Goal: Information Seeking & Learning: Find specific fact

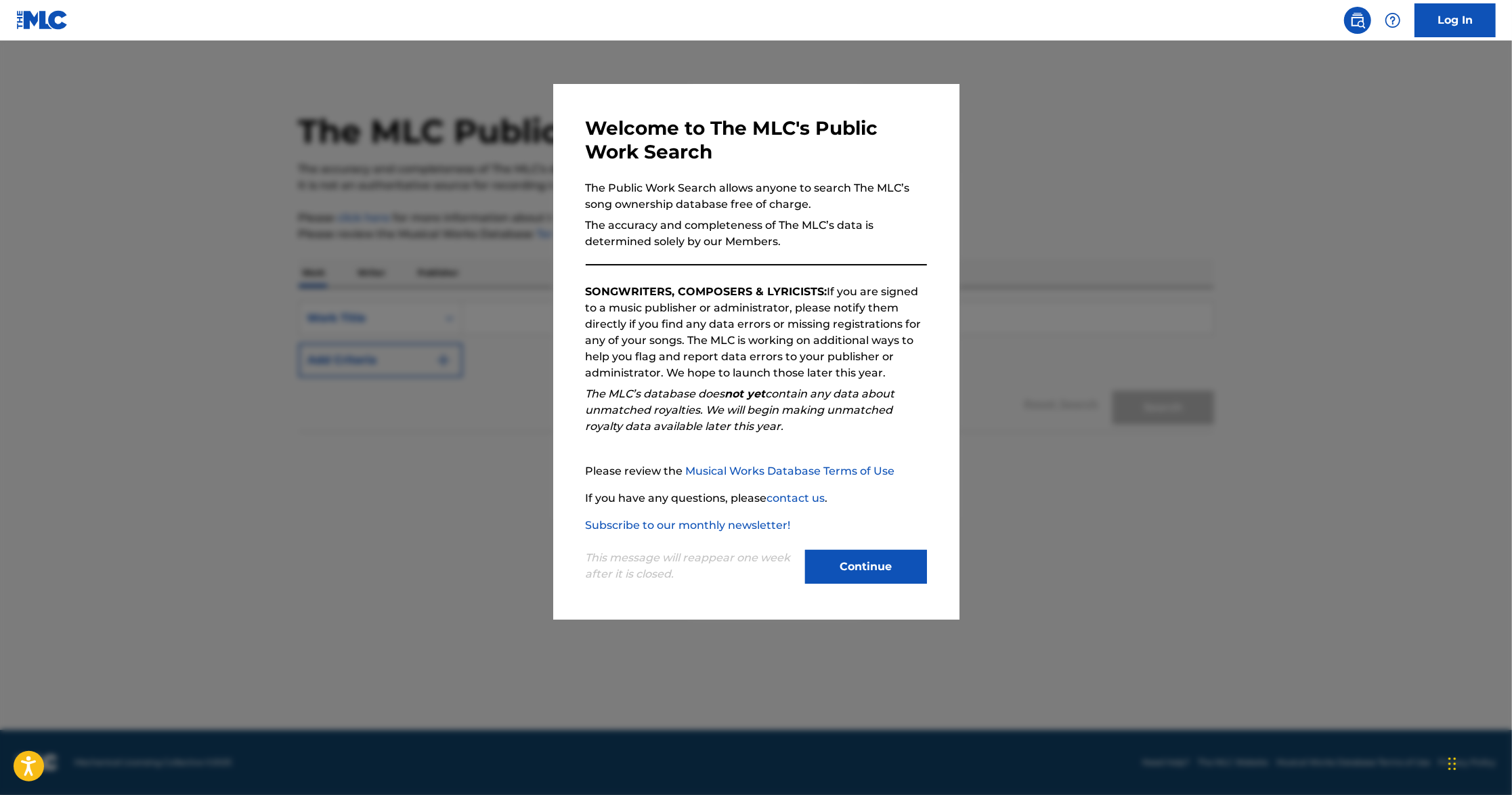
click at [872, 569] on button "Continue" at bounding box center [866, 567] width 122 height 34
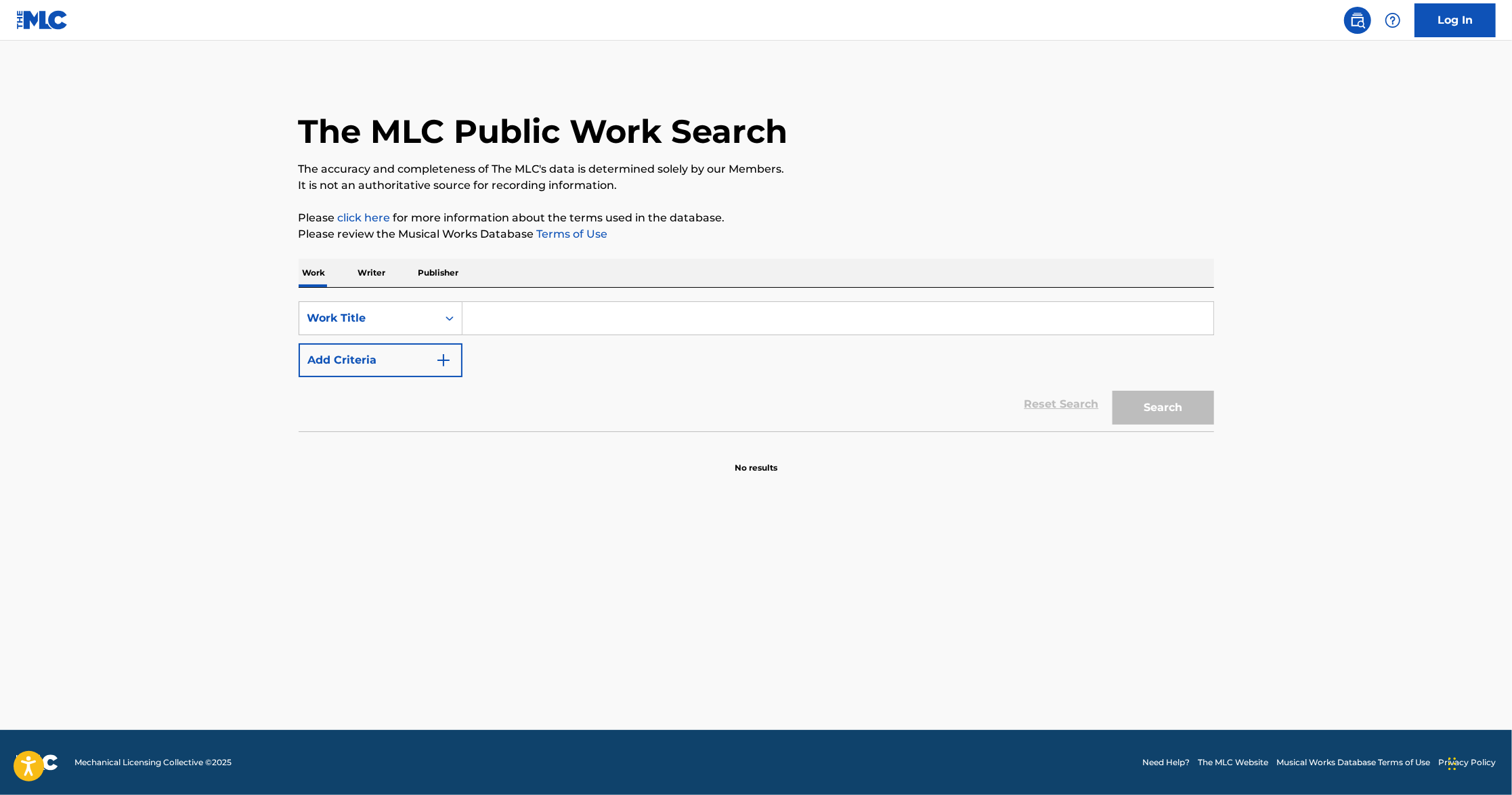
click at [534, 315] on input "Search Form" at bounding box center [837, 317] width 751 height 32
click at [1113, 391] on button "Search" at bounding box center [1164, 407] width 102 height 34
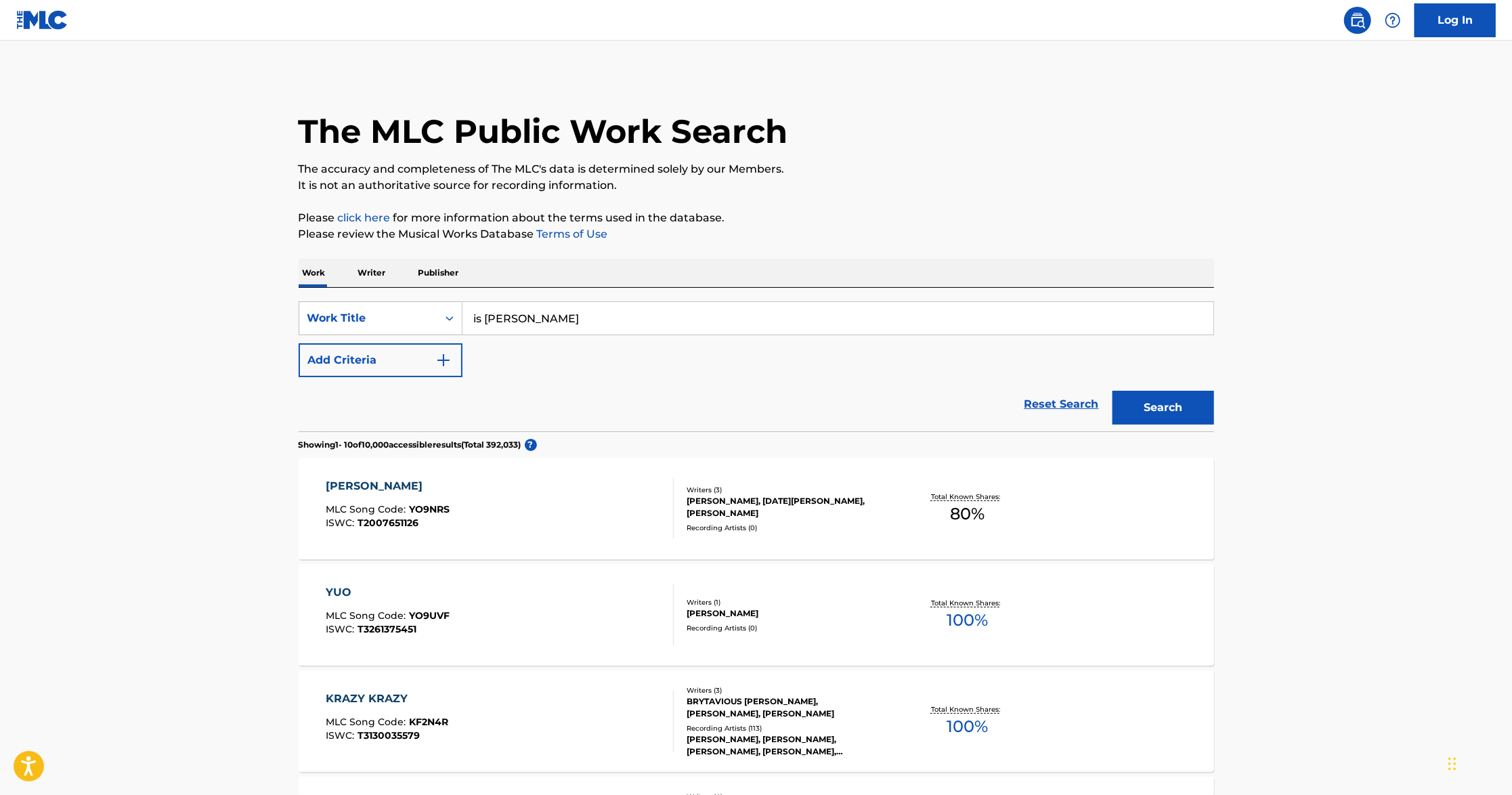
click at [506, 315] on input "is [PERSON_NAME]" at bounding box center [837, 317] width 751 height 32
type input "is you krazy"
click at [1113, 391] on button "Search" at bounding box center [1164, 407] width 102 height 34
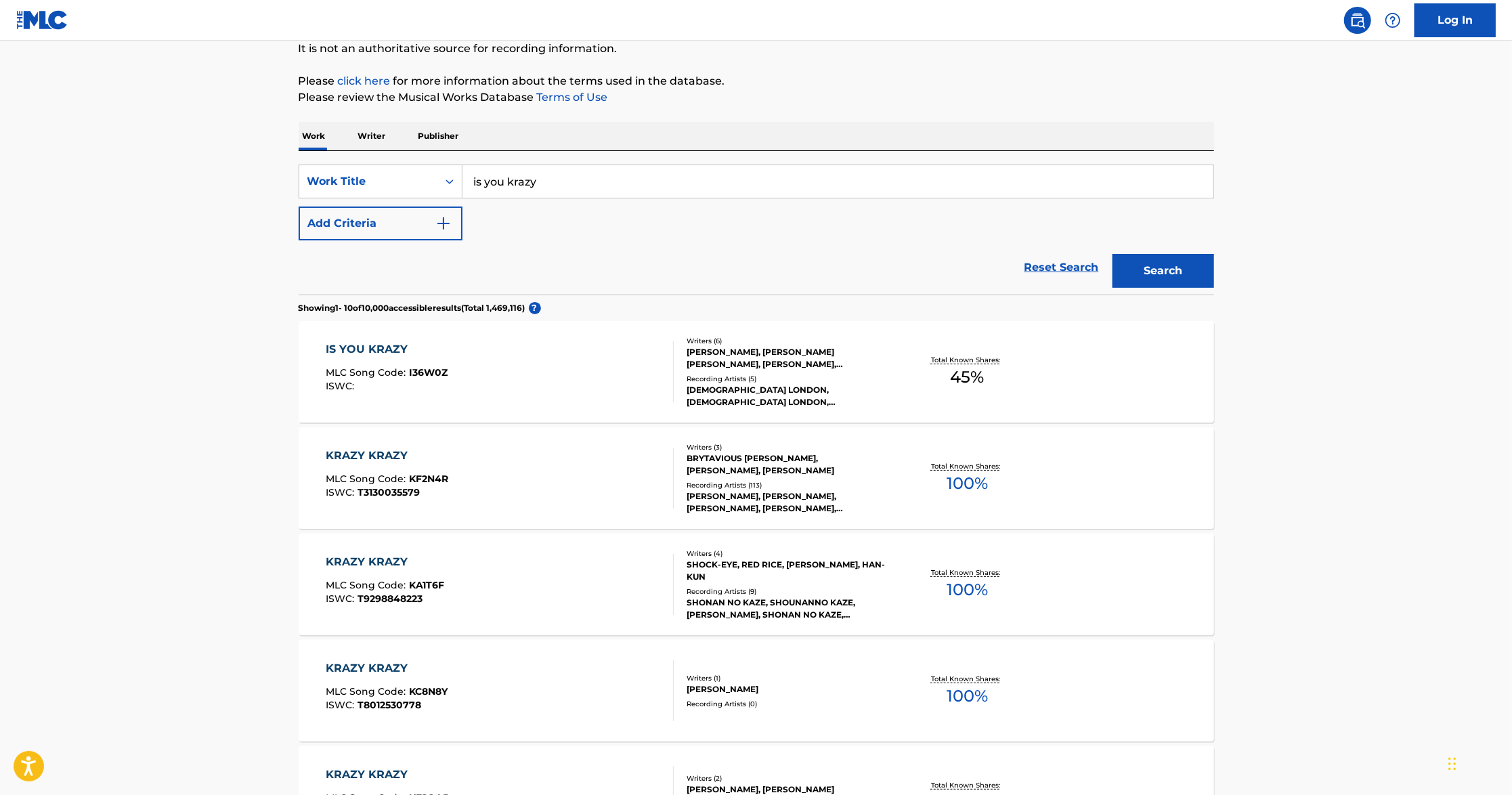
scroll to position [180, 0]
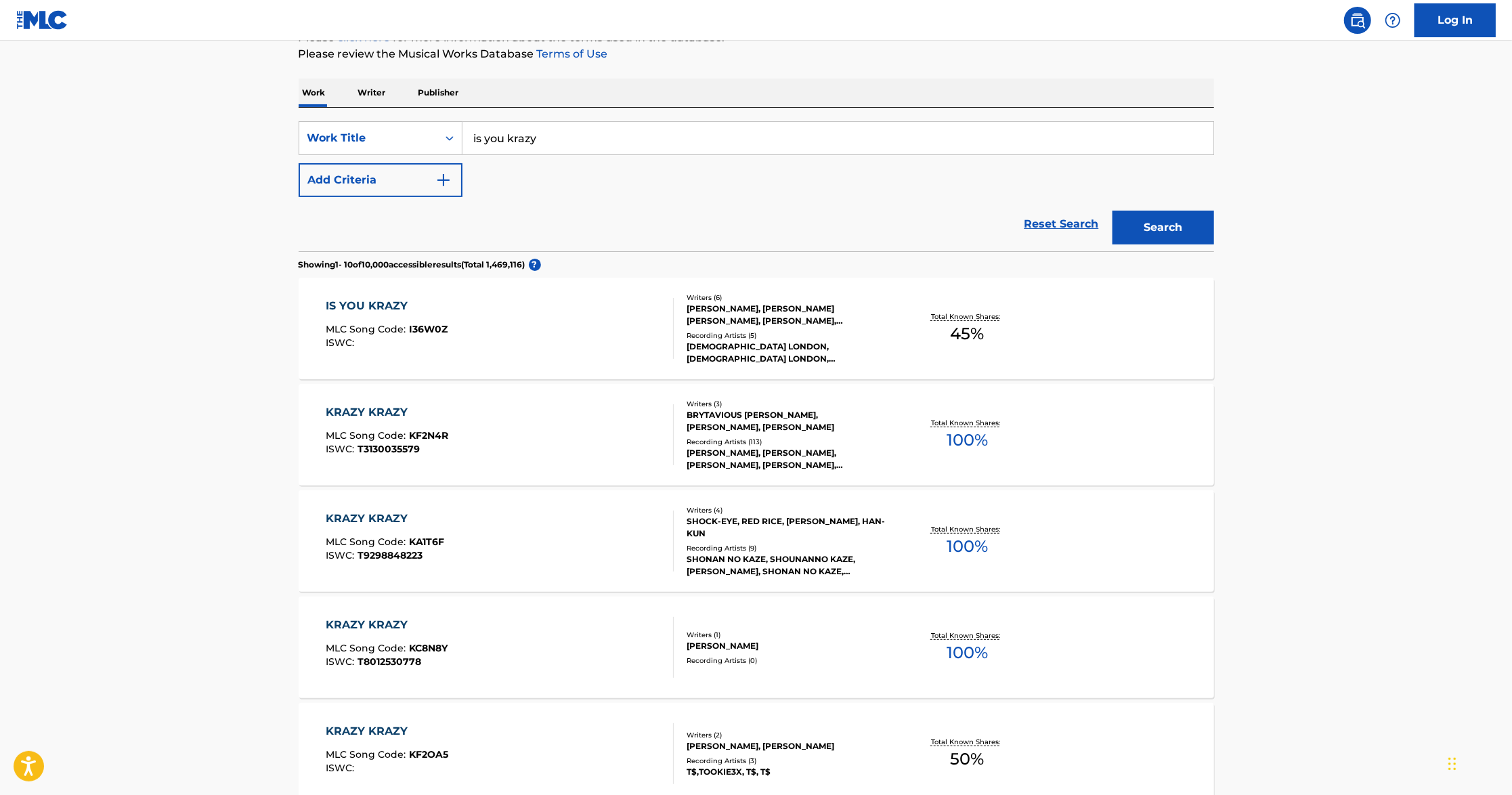
click at [1060, 336] on div "IS YOU KRAZY MLC Song Code : I36W0Z ISWC : Writers ( 6 ) [PERSON_NAME], [PERSON…" at bounding box center [756, 328] width 916 height 102
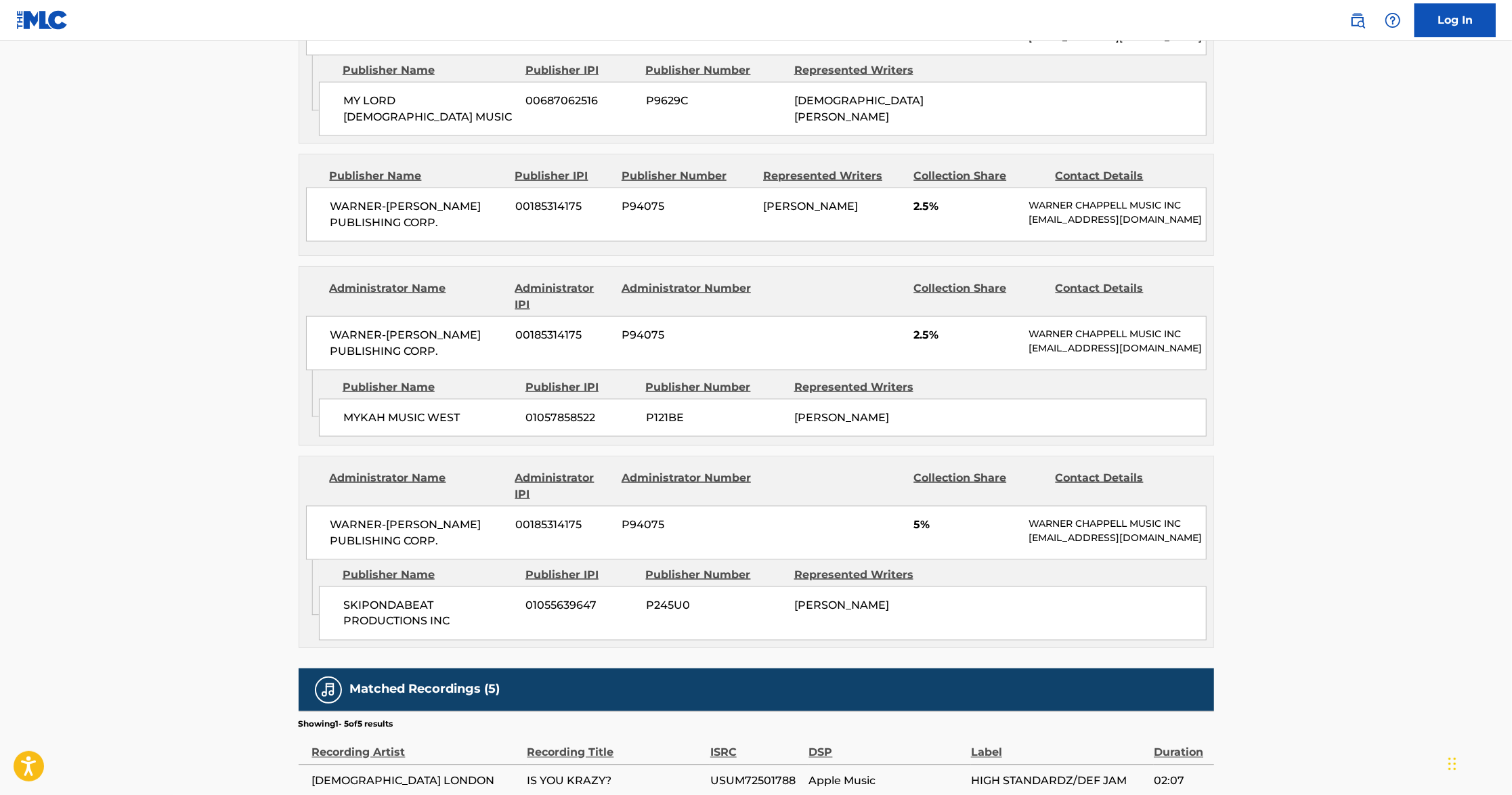
scroll to position [1716, 0]
